Goal: Find specific page/section: Find specific page/section

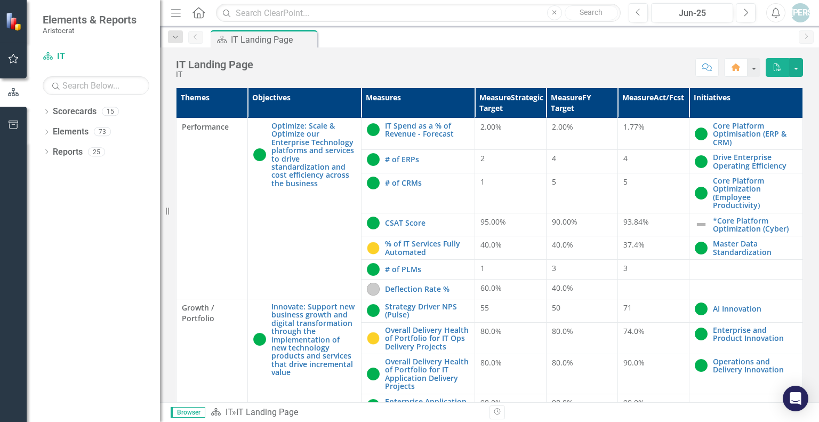
click at [71, 112] on link "Scorecards" at bounding box center [75, 112] width 44 height 12
click at [50, 53] on icon "Scorecard" at bounding box center [48, 56] width 11 height 9
click at [752, 63] on button "button" at bounding box center [753, 67] width 13 height 19
click at [794, 67] on button "button" at bounding box center [796, 67] width 14 height 19
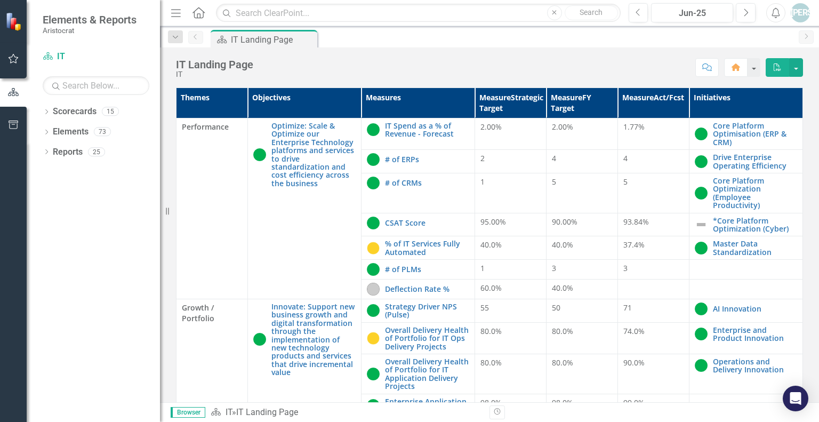
click at [197, 11] on icon "Home" at bounding box center [198, 12] width 14 height 11
click at [174, 15] on icon "Menu" at bounding box center [176, 12] width 14 height 11
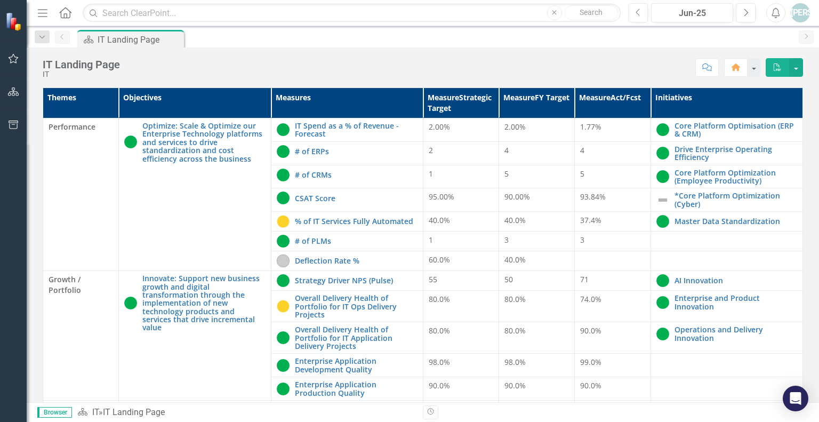
click at [12, 23] on img at bounding box center [14, 21] width 19 height 19
click at [95, 414] on link "IT" at bounding box center [95, 412] width 6 height 10
click at [82, 413] on icon at bounding box center [83, 411] width 10 height 7
click at [60, 412] on span "Browser" at bounding box center [54, 412] width 35 height 11
click at [18, 93] on icon "button" at bounding box center [13, 91] width 11 height 9
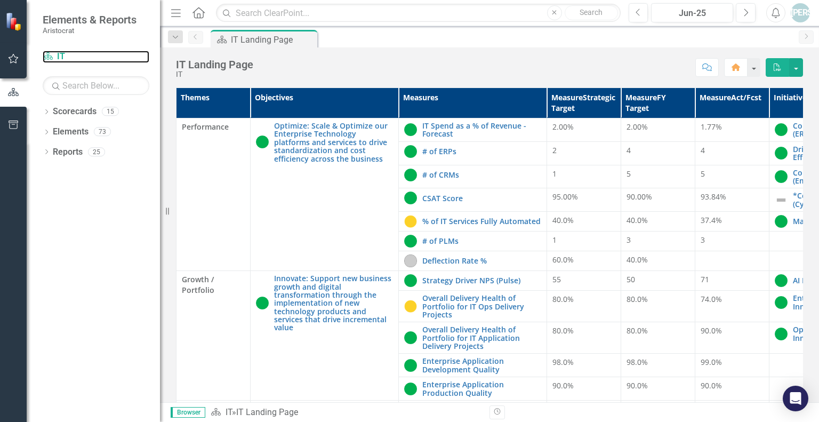
click at [63, 59] on link "Scorecard IT" at bounding box center [96, 57] width 107 height 12
click at [175, 36] on icon "Dropdown" at bounding box center [176, 37] width 10 height 7
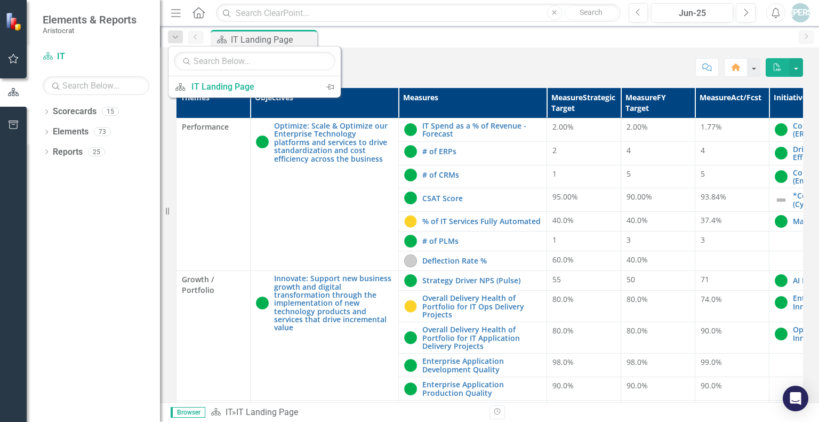
click at [175, 36] on icon "Dropdown" at bounding box center [176, 37] width 10 height 7
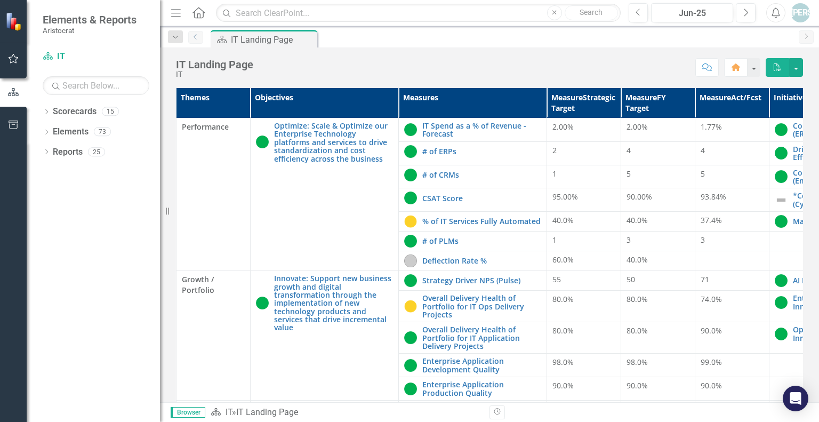
click at [198, 36] on icon "Previous" at bounding box center [195, 37] width 9 height 6
click at [799, 69] on button "button" at bounding box center [796, 67] width 14 height 19
drag, startPoint x: 167, startPoint y: 212, endPoint x: 56, endPoint y: 205, distance: 111.1
click at [56, 205] on div "Elements & Reports Aristocrat Scorecard IT Search Dropdown Scorecards 15 Dropdo…" at bounding box center [80, 211] width 160 height 422
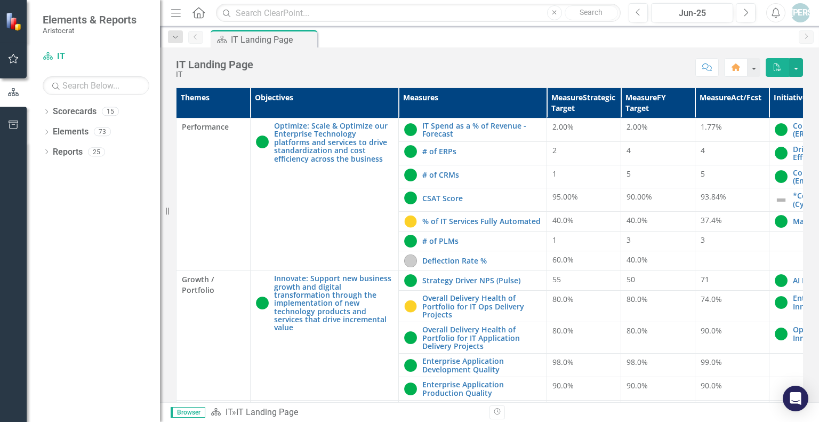
click at [177, 38] on icon "Dropdown" at bounding box center [176, 37] width 10 height 7
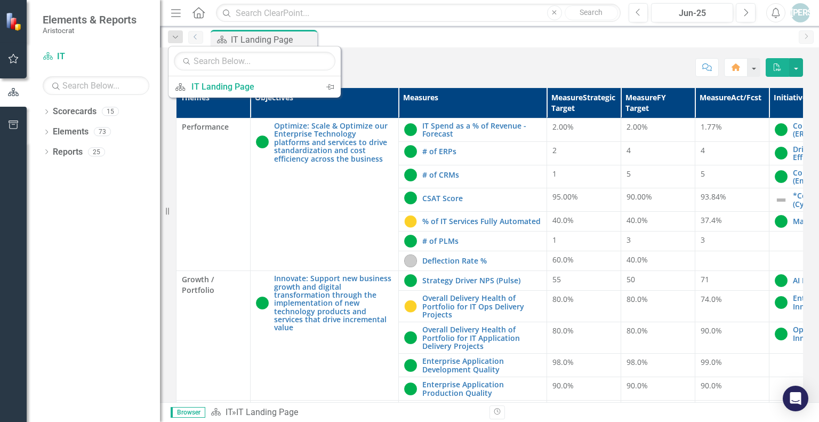
click at [200, 40] on link "Previous" at bounding box center [195, 37] width 15 height 13
click at [197, 39] on icon "Previous" at bounding box center [195, 37] width 9 height 6
click at [198, 12] on icon "Home" at bounding box center [198, 12] width 14 height 11
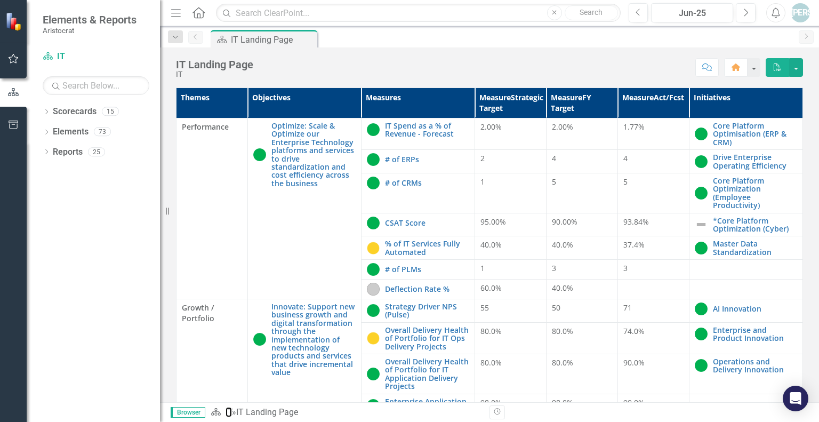
click at [229, 414] on link "IT" at bounding box center [228, 412] width 6 height 10
